Goal: Use online tool/utility: Utilize a website feature to perform a specific function

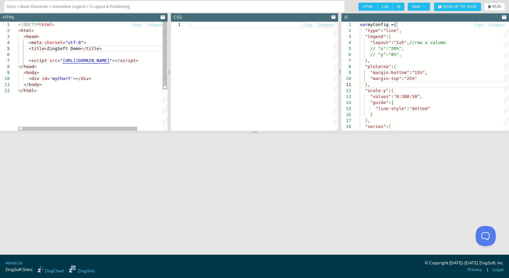
scroll to position [0, 76]
click at [72, 79] on div "<!DOCTYPE html > < html > < head > < meta charset = "utf-8" > < title > ZingSof…" at bounding box center [108, 109] width 181 height 175
click at [80, 66] on div "<!DOCTYPE html > < html > < head > < meta charset = "utf-8" > < title > ZingSof…" at bounding box center [108, 109] width 181 height 175
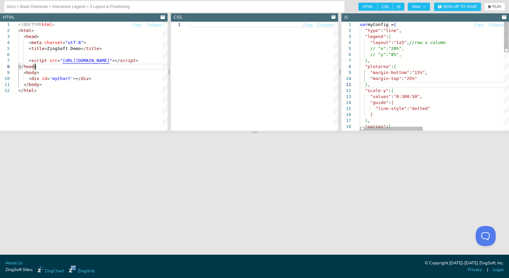
scroll to position [18, 9]
drag, startPoint x: 397, startPoint y: 54, endPoint x: 451, endPoint y: 45, distance: 54.5
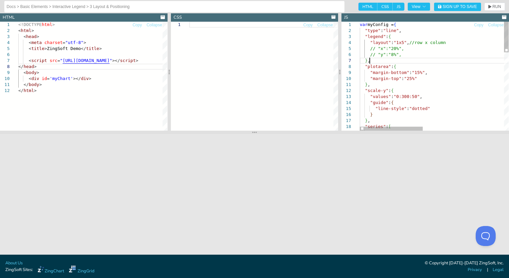
scroll to position [18, 11]
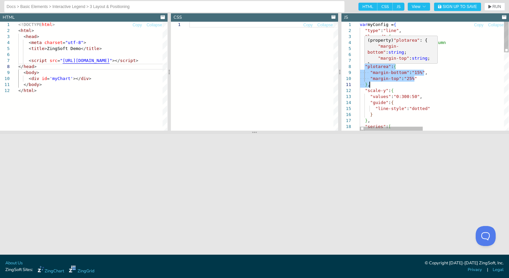
drag, startPoint x: 365, startPoint y: 64, endPoint x: 373, endPoint y: 84, distance: 21.5
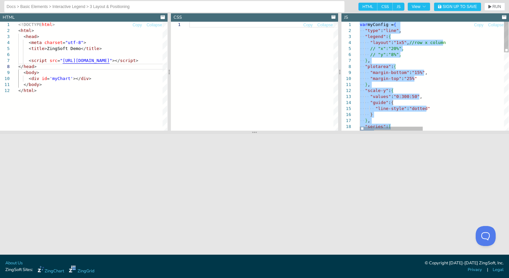
type textarea "} } ] } ] }"
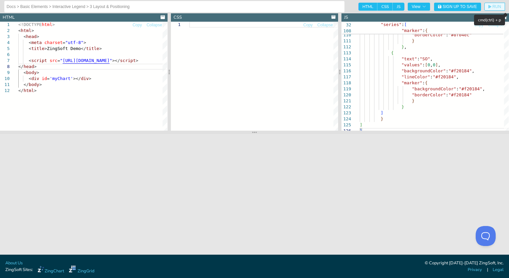
click at [499, 3] on button "RUN" at bounding box center [495, 7] width 21 height 8
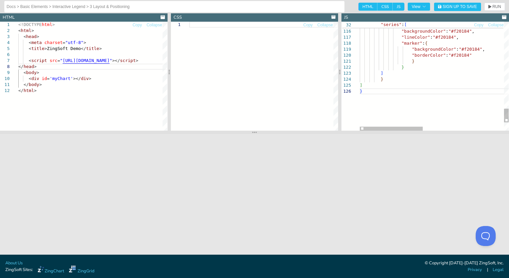
scroll to position [18, 2]
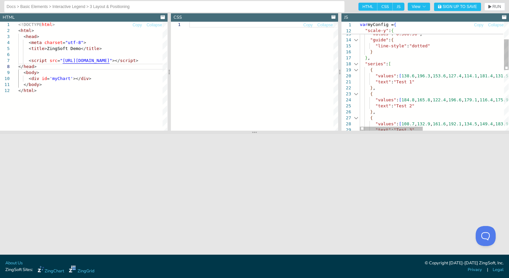
click at [356, 64] on div at bounding box center [356, 64] width 9 height 6
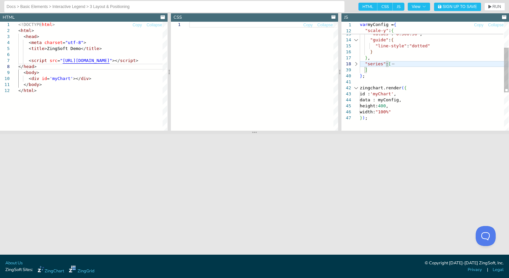
click at [371, 81] on div "} , "scale-y" : { "values" : "0:300:50" , "guide" : { "line-style" : "dotted" }…" at bounding box center [434, 91] width 149 height 265
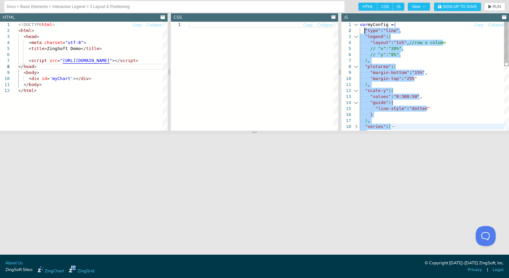
drag, startPoint x: 371, startPoint y: 70, endPoint x: 364, endPoint y: 30, distance: 40.7
click at [364, 30] on div "} , "scale-y" : { "values" : "0:300:50" , "guide" : { "line-style" : "dotted" }…" at bounding box center [434, 154] width 149 height 265
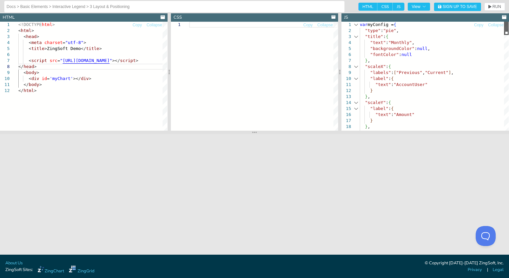
click at [504, 22] on div at bounding box center [506, 28] width 5 height 13
click at [495, 6] on span "RUN" at bounding box center [497, 7] width 9 height 4
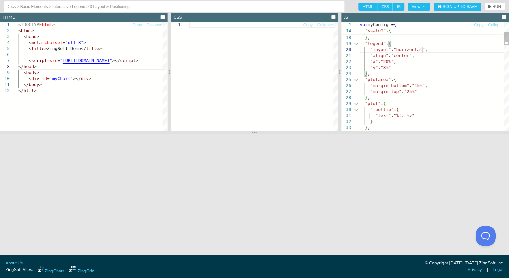
click at [489, 5] on icon "button" at bounding box center [490, 7] width 3 height 4
click at [493, 5] on span "RUN" at bounding box center [497, 7] width 9 height 4
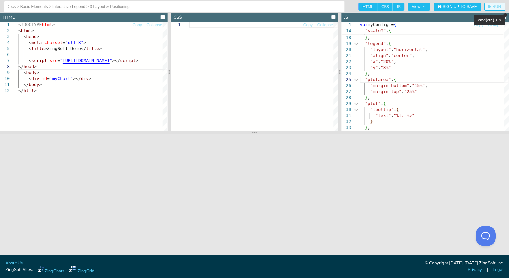
click at [493, 5] on span "RUN" at bounding box center [497, 7] width 9 height 4
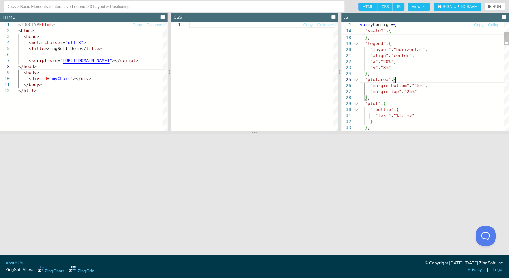
click at [391, 67] on div ""y" : "8%"" at bounding box center [434, 68] width 149 height 6
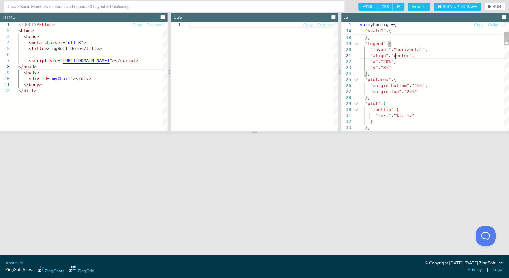
click at [485, 6] on button "RUN" at bounding box center [495, 7] width 21 height 8
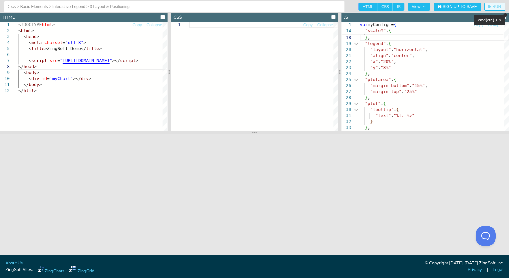
click at [489, 6] on icon "button" at bounding box center [490, 7] width 3 height 4
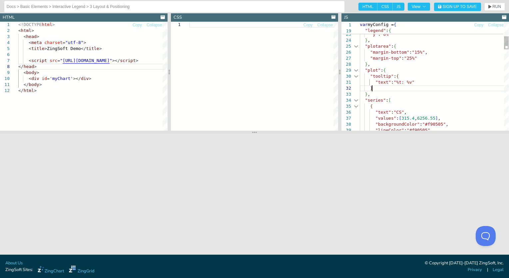
scroll to position [5, 9]
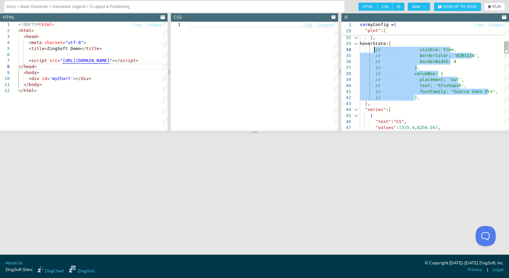
drag, startPoint x: 418, startPoint y: 96, endPoint x: 374, endPoint y: 50, distance: 64.4
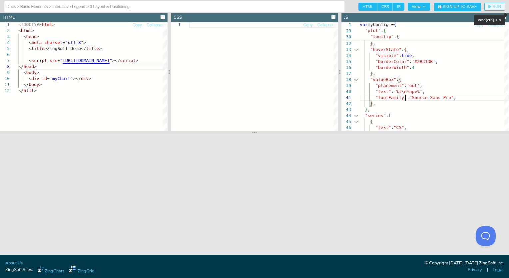
click at [502, 7] on button "RUN" at bounding box center [495, 7] width 21 height 8
click at [490, 7] on icon "button" at bounding box center [490, 7] width 3 height 4
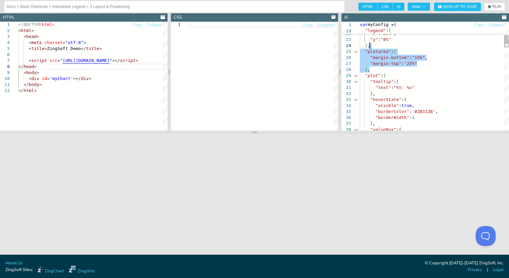
drag, startPoint x: 371, startPoint y: 69, endPoint x: 372, endPoint y: 45, distance: 24.0
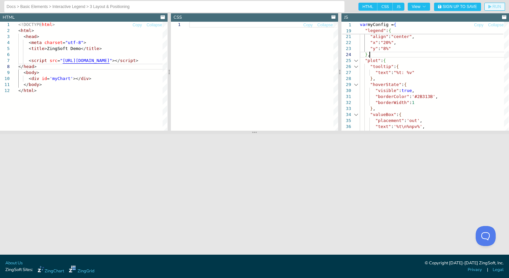
click at [490, 6] on icon "button" at bounding box center [490, 7] width 3 height 4
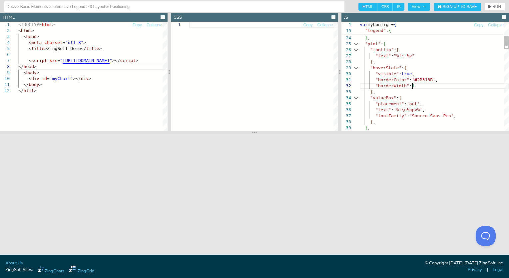
scroll to position [30, 9]
click at [494, 10] on button "RUN" at bounding box center [495, 7] width 21 height 8
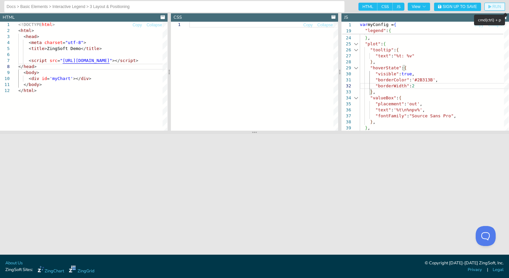
click at [492, 5] on span "RUN" at bounding box center [495, 7] width 13 height 4
click at [500, 5] on span "RUN" at bounding box center [497, 7] width 9 height 4
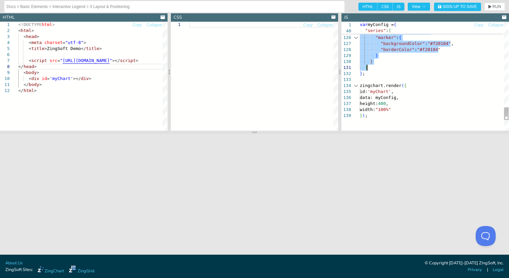
drag, startPoint x: 365, startPoint y: 30, endPoint x: 388, endPoint y: 65, distance: 41.7
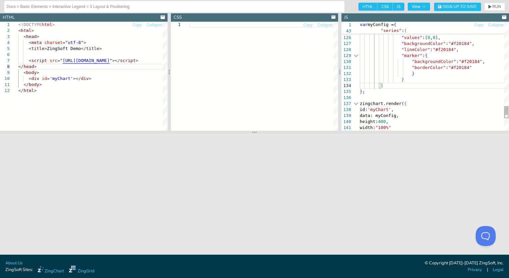
type textarea ""borderColor": "#f20184" } } ] }; zingchart.render({ id: 'myChart', data: myCon…"
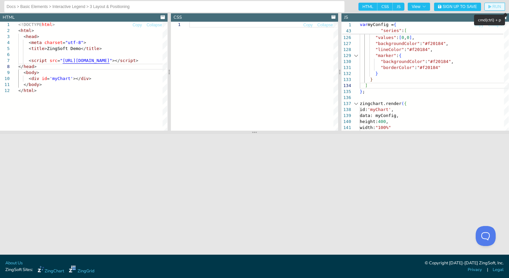
click at [496, 3] on button "RUN" at bounding box center [495, 7] width 21 height 8
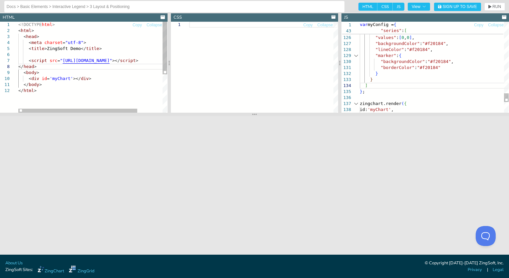
drag, startPoint x: 257, startPoint y: 131, endPoint x: 256, endPoint y: 113, distance: 18.0
click at [256, 113] on icon at bounding box center [254, 114] width 5 height 5
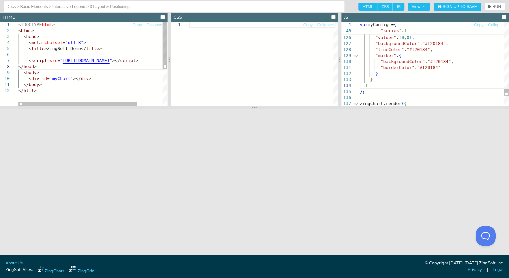
drag, startPoint x: 256, startPoint y: 113, endPoint x: 249, endPoint y: 107, distance: 9.2
click at [249, 107] on section at bounding box center [254, 107] width 509 height 3
type textarea "</body> </html>"
click at [114, 82] on div "<!DOCTYPE html > < html > < head > < meta charset = "utf-8" > < title > ZingSof…" at bounding box center [108, 97] width 181 height 151
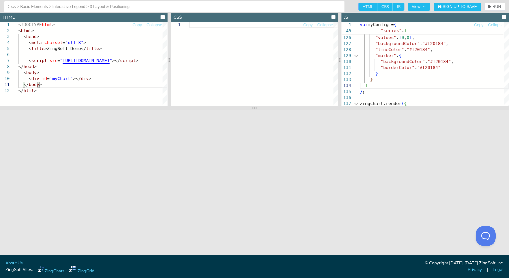
scroll to position [0, 0]
click at [280, 65] on div at bounding box center [263, 64] width 149 height 85
type textarea ""borderColor": "#8f04ec" } }, { "text": "SO", "values": [0, 0], "backgroundColo…"
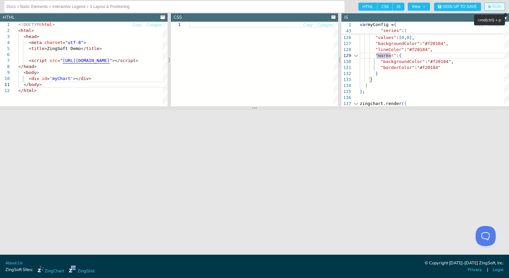
click at [494, 9] on button "RUN" at bounding box center [495, 7] width 21 height 8
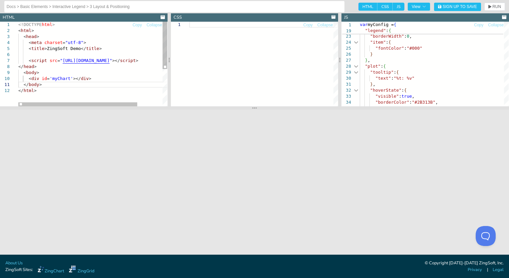
click at [89, 48] on div "<!DOCTYPE html > < html > < head > < meta charset = "utf-8" > < title > ZingSof…" at bounding box center [108, 97] width 181 height 151
click at [81, 78] on div "<!DOCTYPE html > < html > < head > < meta charset = "utf-8" > < title > ZingSof…" at bounding box center [108, 97] width 181 height 151
click at [32, 80] on div "<!DOCTYPE html > < html > < head > < meta charset = "utf-8" > < title > ZingSof…" at bounding box center [108, 97] width 181 height 151
click at [32, 83] on div "<!DOCTYPE html > < html > < head > < meta charset = "utf-8" > < title > ZingSof…" at bounding box center [108, 97] width 181 height 151
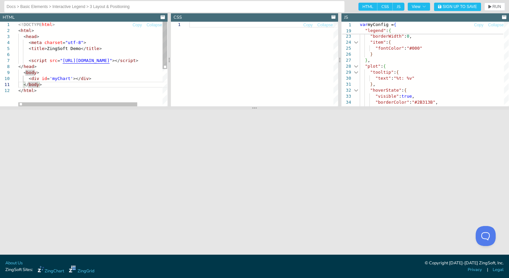
click at [30, 39] on div "<!DOCTYPE html > < html > < head > < meta charset = "utf-8" > < title > ZingSof…" at bounding box center [108, 97] width 181 height 151
click at [33, 44] on div "<!DOCTYPE html > < html > < head > < meta charset = "utf-8" > < title > ZingSof…" at bounding box center [108, 97] width 181 height 151
click at [33, 58] on div "<!DOCTYPE html > < html > < head > < meta charset = "utf-8" > < title > ZingSof…" at bounding box center [108, 97] width 181 height 151
click at [47, 69] on div "<!DOCTYPE html > < html > < head > < meta charset = "utf-8" > < title > ZingSof…" at bounding box center [108, 97] width 181 height 151
click at [121, 61] on div "<!DOCTYPE html > < html > < head > < meta charset = "utf-8" > < title > ZingSof…" at bounding box center [108, 97] width 181 height 151
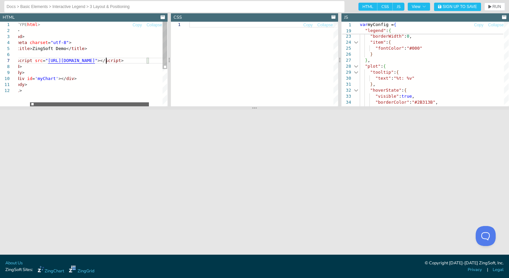
click at [100, 102] on div at bounding box center [89, 104] width 119 height 4
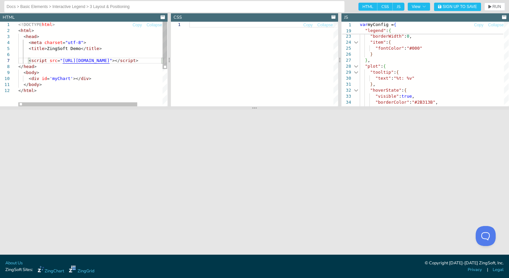
type textarea "</body> </html>"
click at [69, 83] on div "<!DOCTYPE html > < html > < head > < meta charset = "utf-8" > < title > ZingSof…" at bounding box center [108, 97] width 181 height 151
click at [18, 102] on div at bounding box center [77, 104] width 119 height 4
